Goal: Task Accomplishment & Management: Use online tool/utility

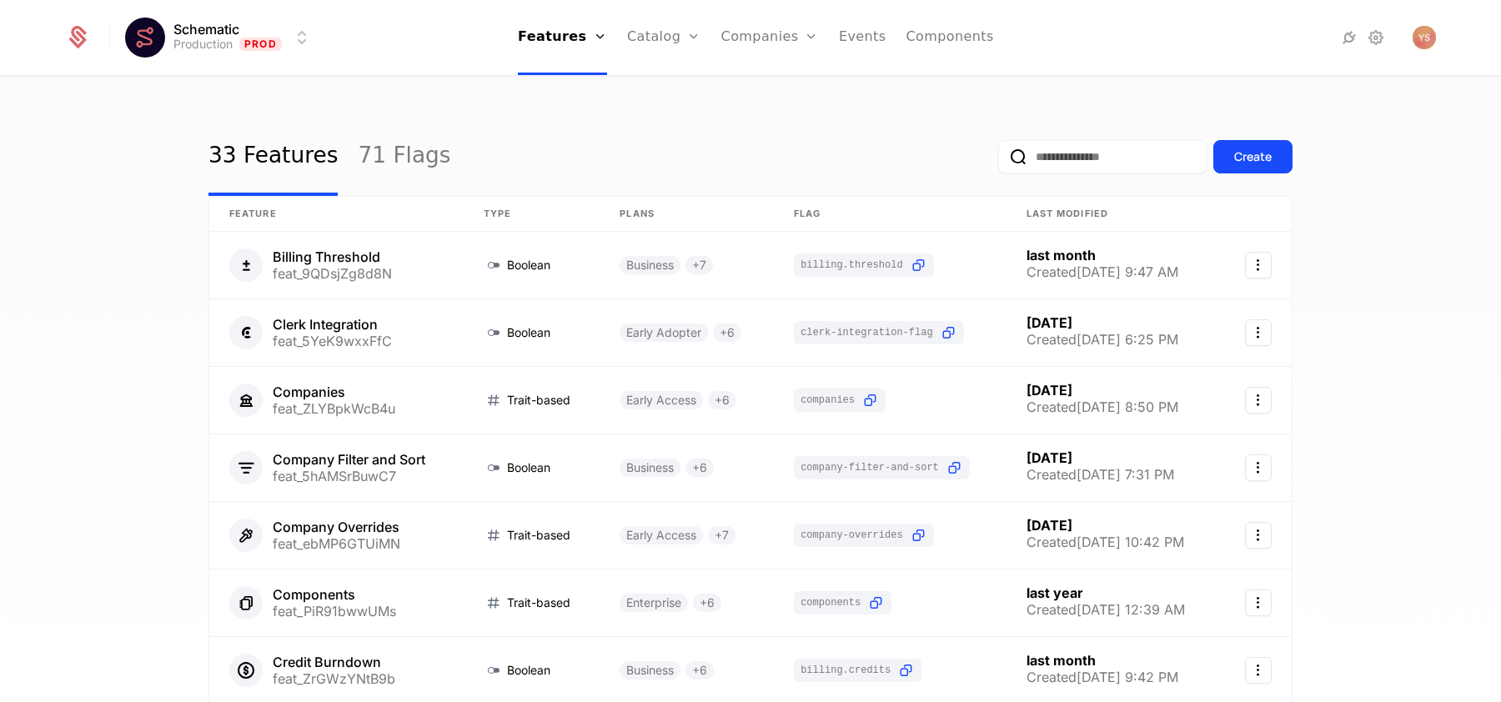
click at [654, 87] on link "Plans" at bounding box center [690, 81] width 86 height 13
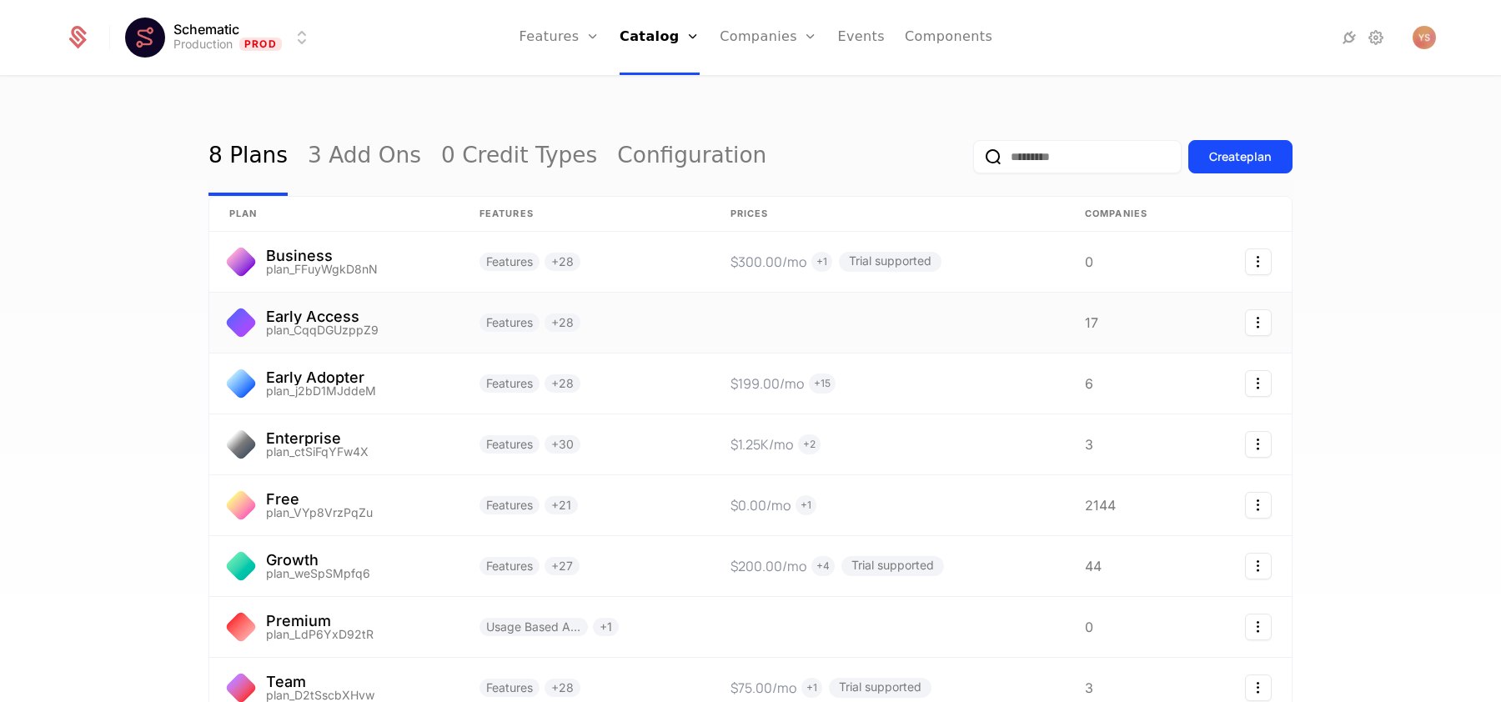
click at [499, 322] on link at bounding box center [584, 323] width 251 height 60
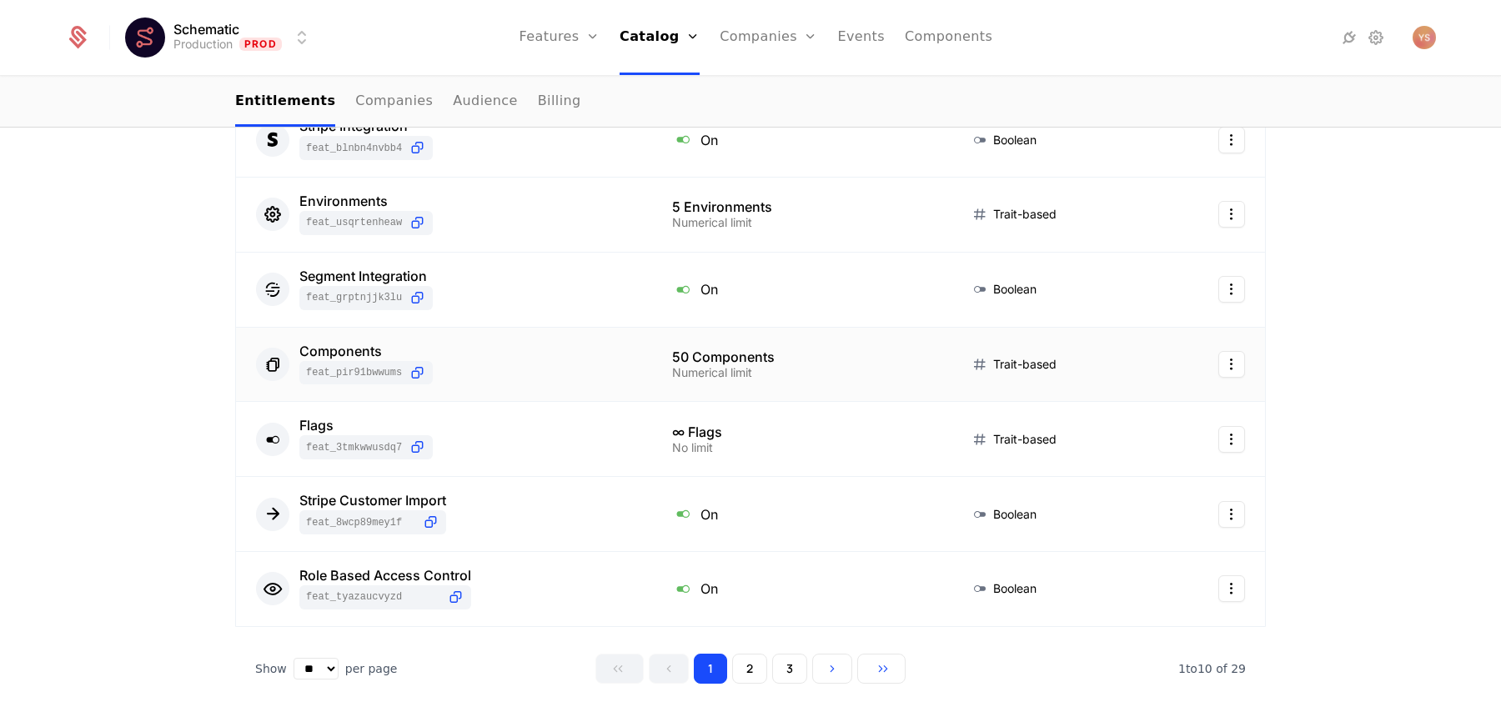
scroll to position [940, 0]
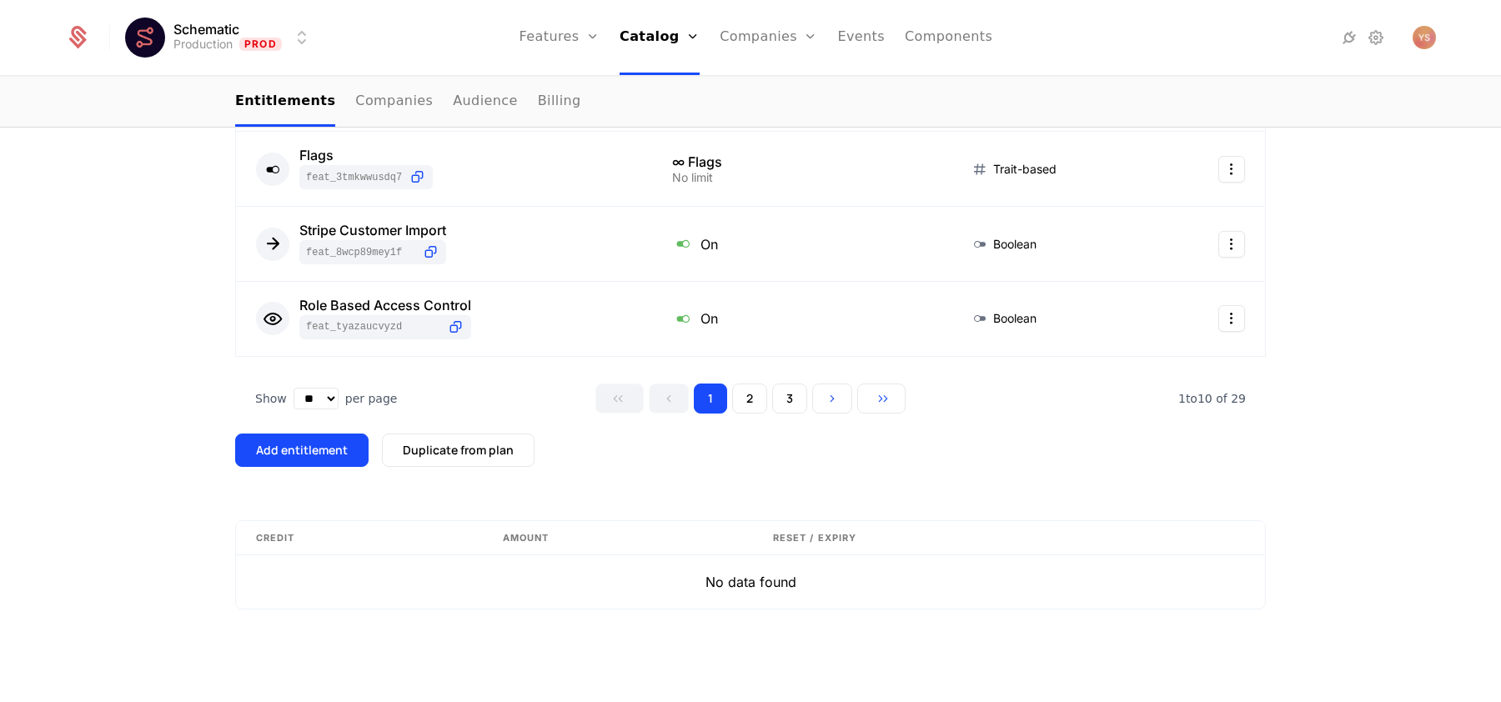
click at [304, 442] on div "Add entitlement" at bounding box center [302, 450] width 92 height 17
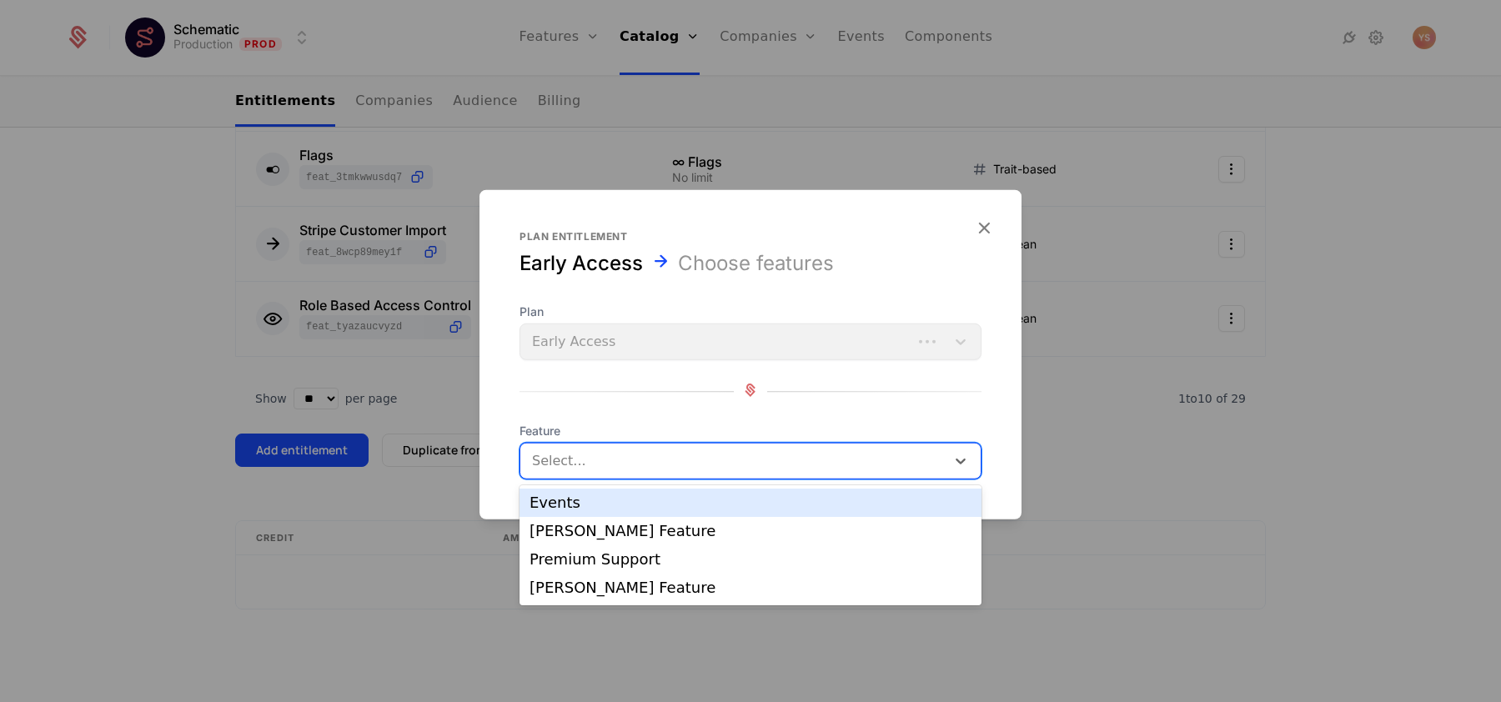
click at [631, 465] on div at bounding box center [732, 460] width 405 height 23
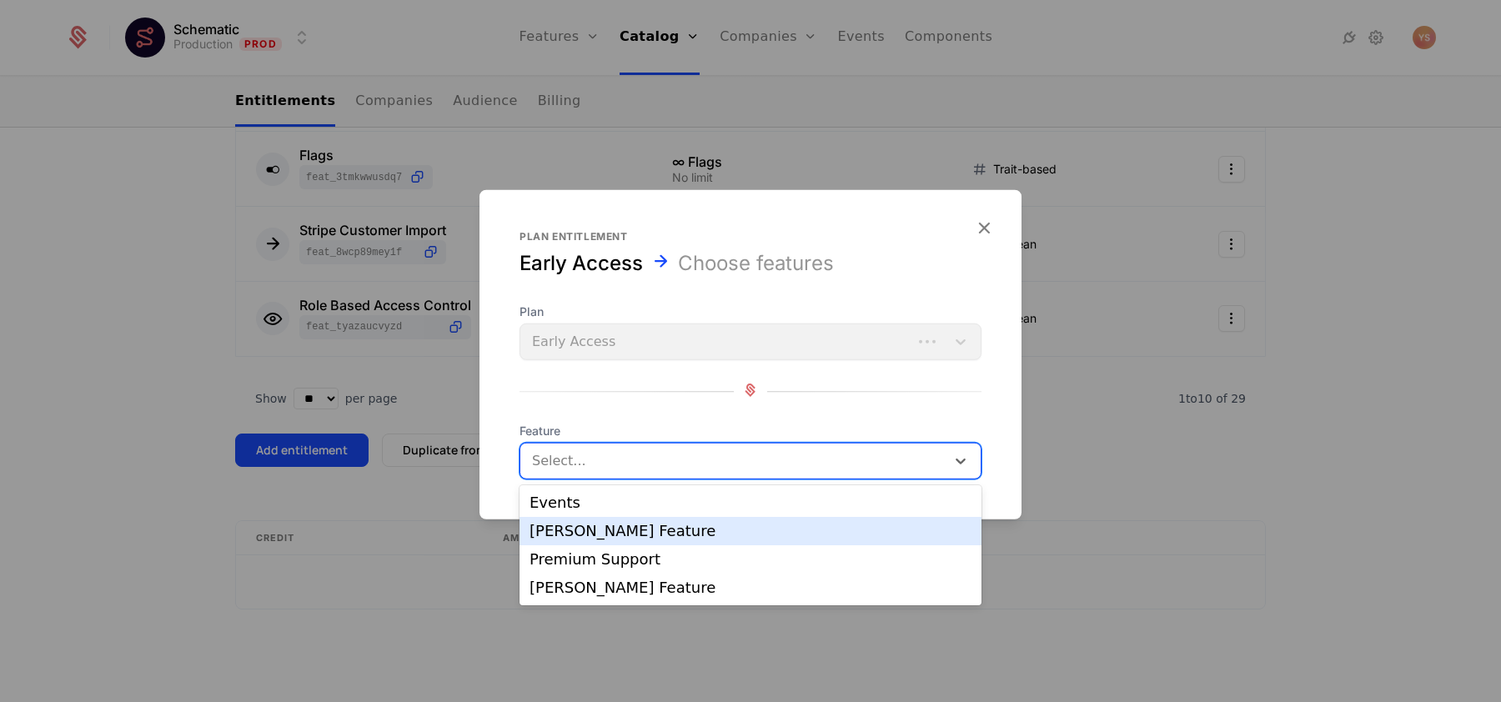
click at [609, 524] on div "[PERSON_NAME] Feature" at bounding box center [750, 531] width 442 height 15
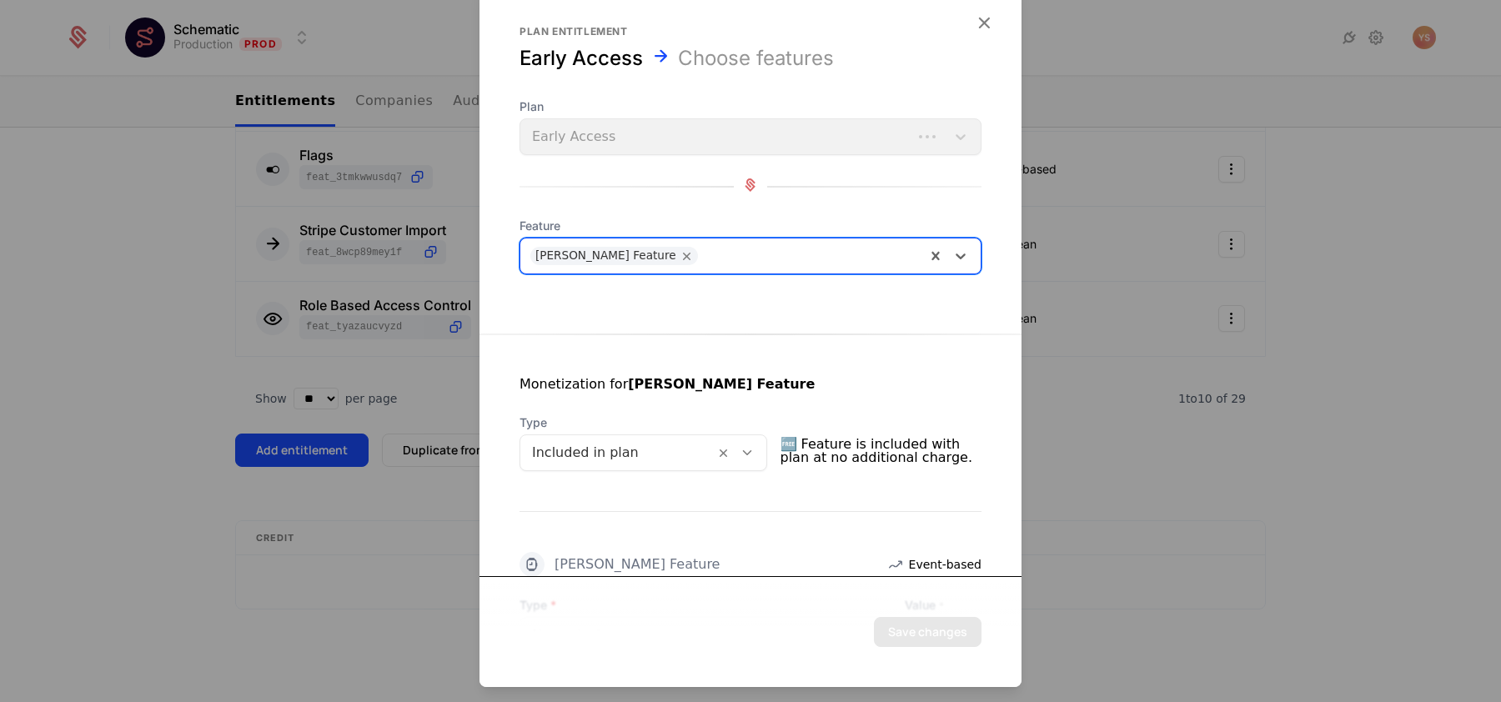
click at [1220, 421] on div at bounding box center [750, 351] width 1501 height 702
